Goal: Information Seeking & Learning: Learn about a topic

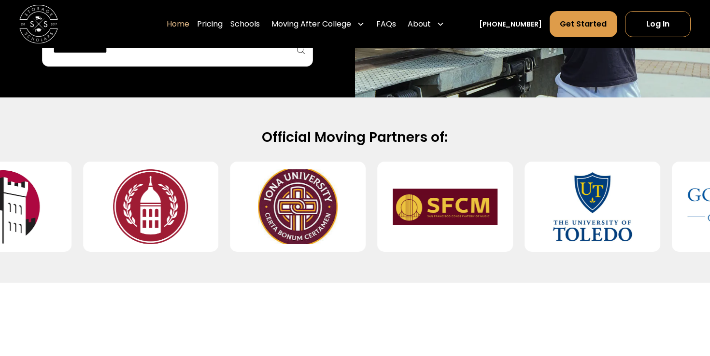
scroll to position [329, 0]
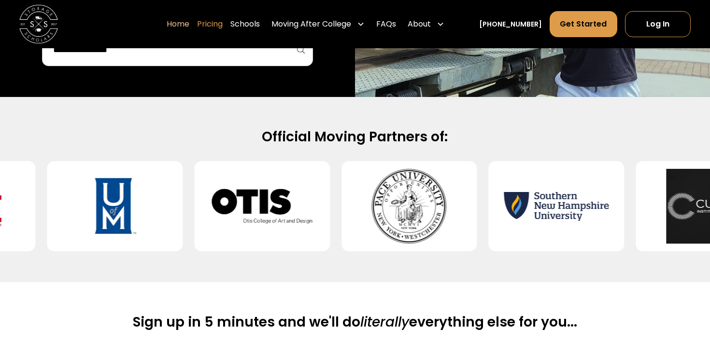
click at [222, 20] on link "Pricing" at bounding box center [210, 24] width 26 height 27
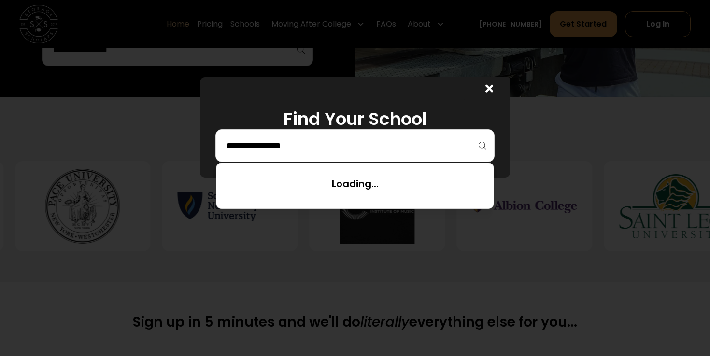
click at [274, 147] on input "search" at bounding box center [354, 146] width 259 height 16
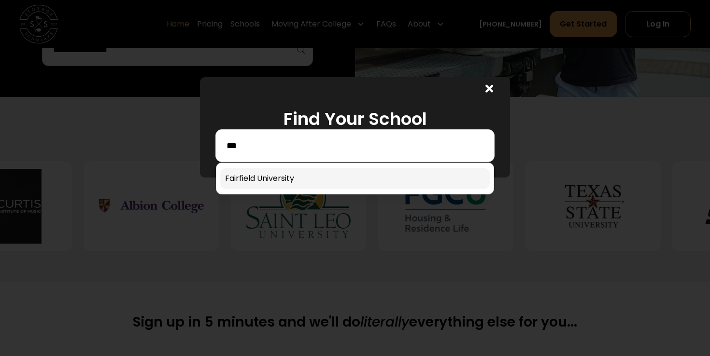
type input "***"
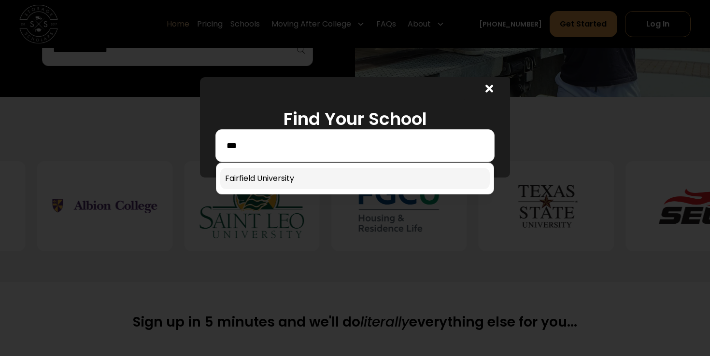
click at [275, 181] on link at bounding box center [354, 178] width 269 height 21
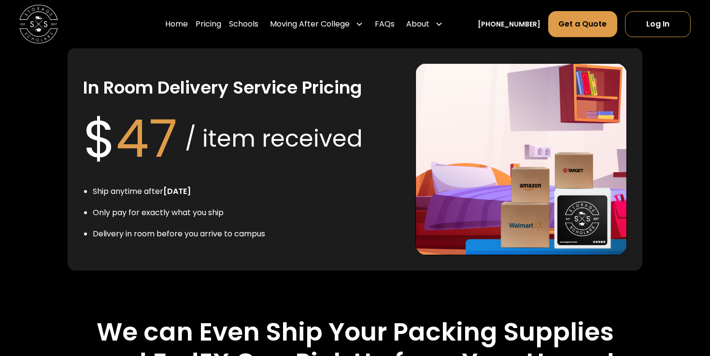
scroll to position [1972, 0]
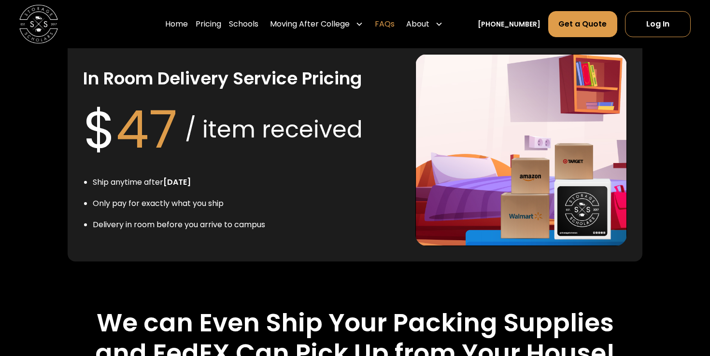
click at [394, 24] on link "FAQs" at bounding box center [385, 24] width 20 height 27
click at [447, 29] on div "About" at bounding box center [424, 24] width 44 height 27
click at [429, 25] on div "About" at bounding box center [417, 24] width 23 height 12
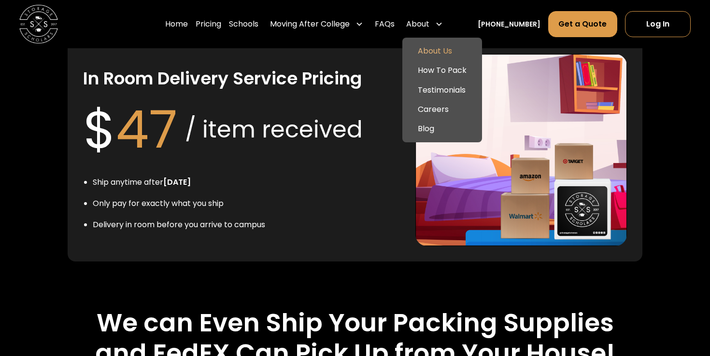
click at [441, 45] on link "About Us" at bounding box center [442, 51] width 72 height 19
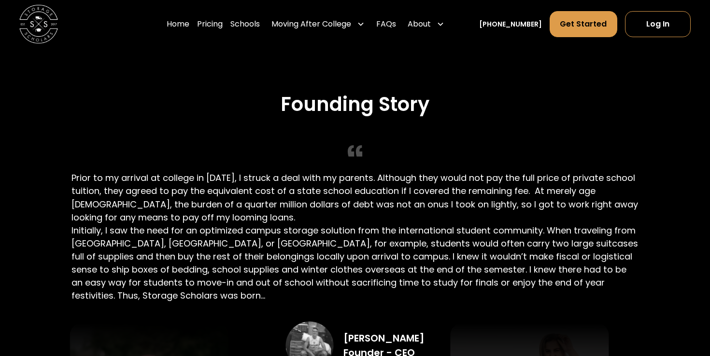
scroll to position [1705, 0]
